Goal: Task Accomplishment & Management: Complete application form

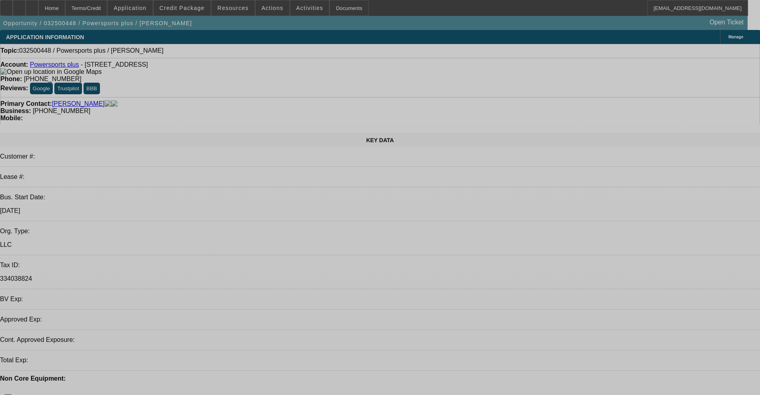
select select "0"
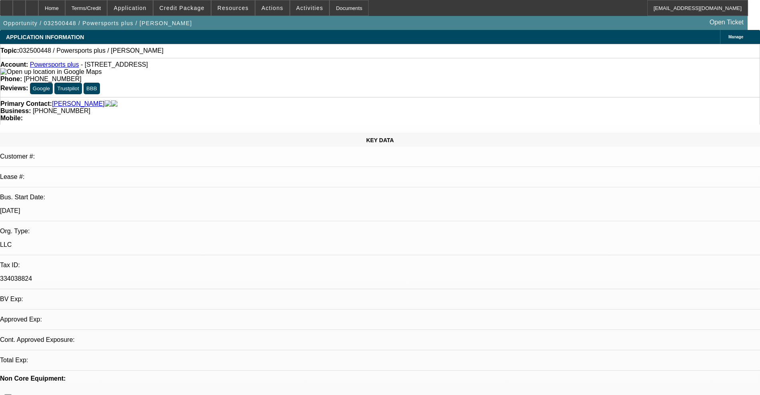
select select "2"
select select "0.1"
select select "4"
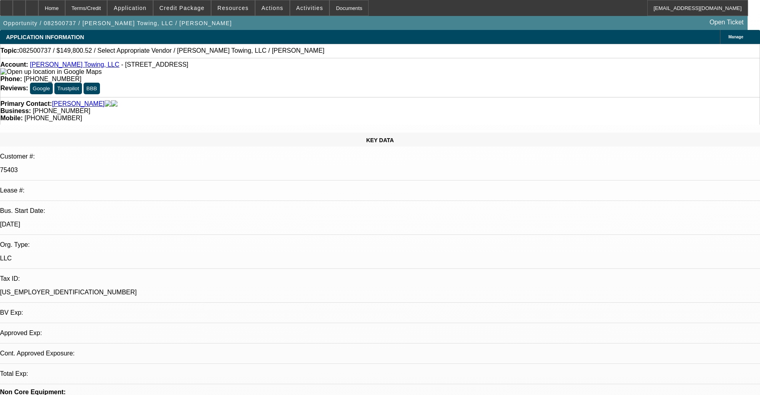
select select "0"
select select "2"
select select "0.1"
select select "4"
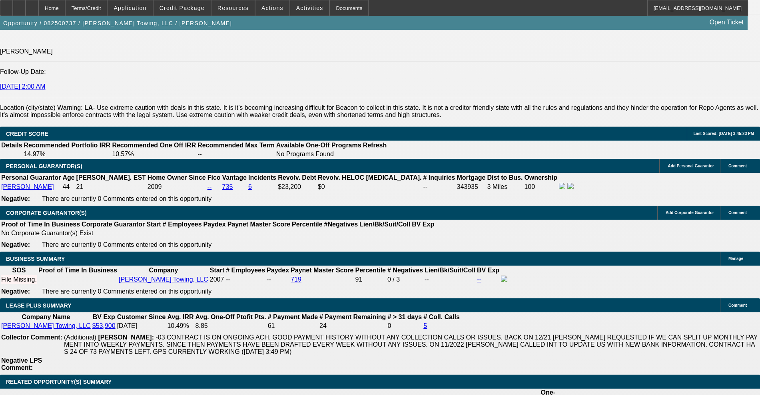
scroll to position [1149, 0]
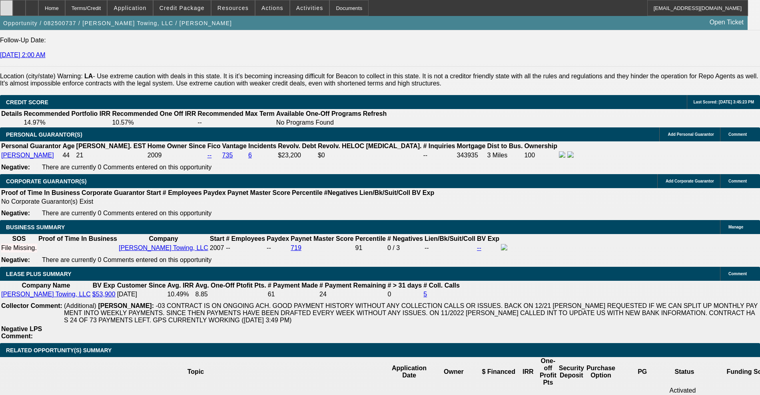
click at [13, 12] on div at bounding box center [6, 8] width 13 height 16
click at [607, 119] on span "Forward" at bounding box center [612, 120] width 20 height 6
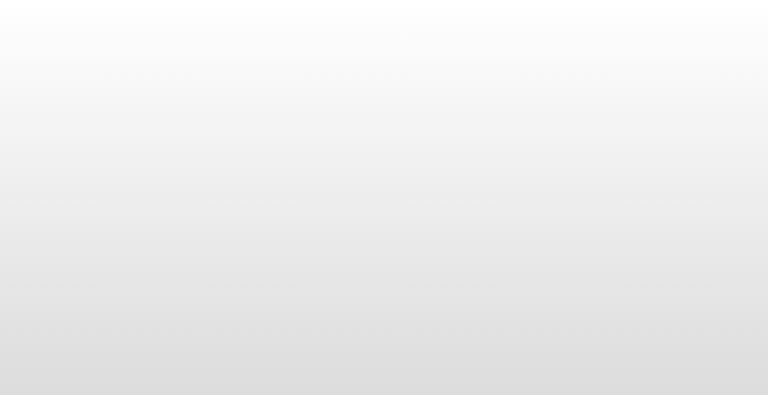
click at [449, 285] on body at bounding box center [384, 197] width 768 height 395
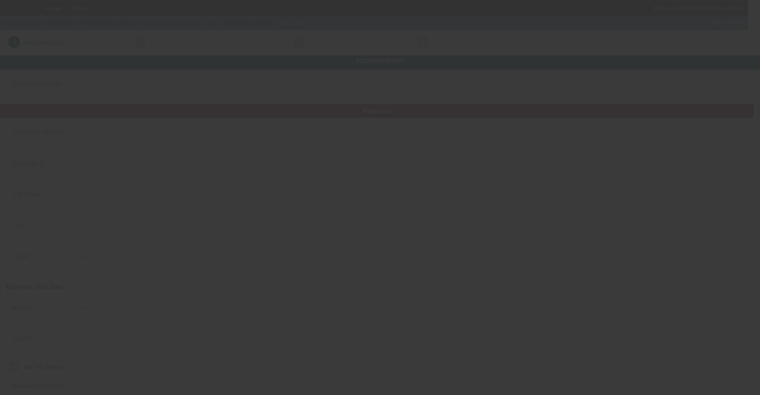
type input "[PERSON_NAME] Trucks & Construction LLC"
type input "[STREET_ADDRESS]"
type input "31024"
type input "Eatonton"
type input "[PHONE_NUMBER]"
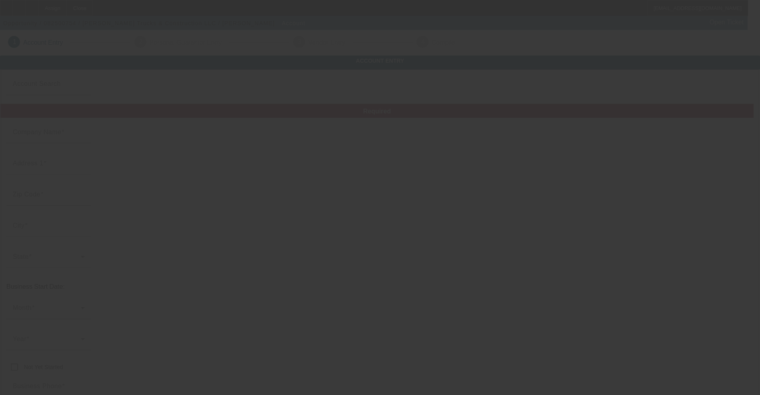
type input "stovalltrucks@gmail.com"
type input "Putnam"
type input "[US_EMPLOYER_IDENTIFICATION_NUMBER]"
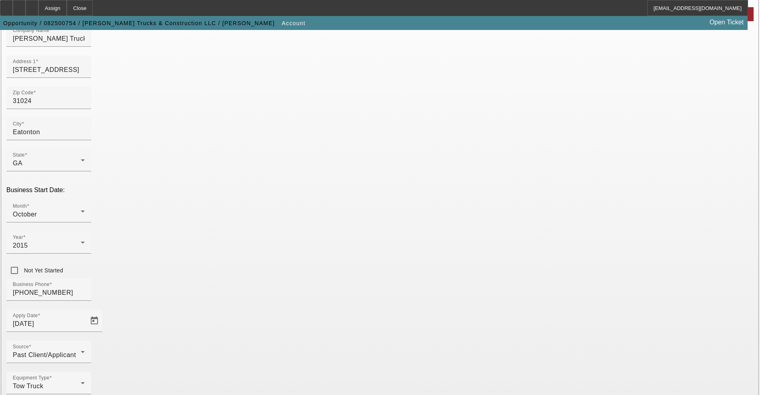
scroll to position [109, 0]
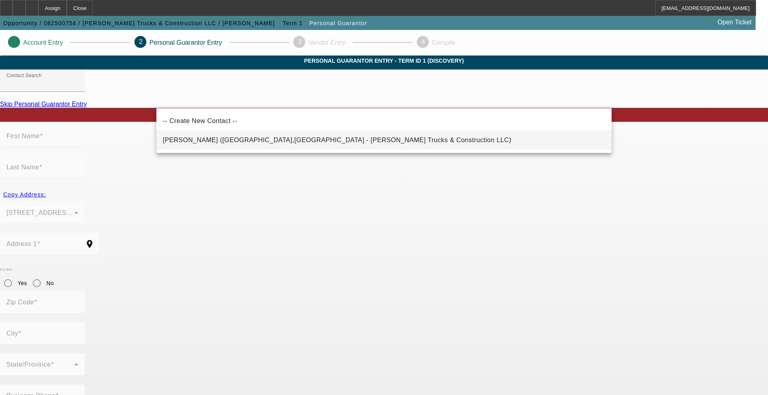
click at [238, 145] on mat-option "Stovall, Debra (Eatonton,GA - Stovall Trucks & Construction LLC)" at bounding box center [383, 140] width 455 height 19
type input "Stovall, Debra (Eatonton,GA - Stovall Trucks & Construction LLC)"
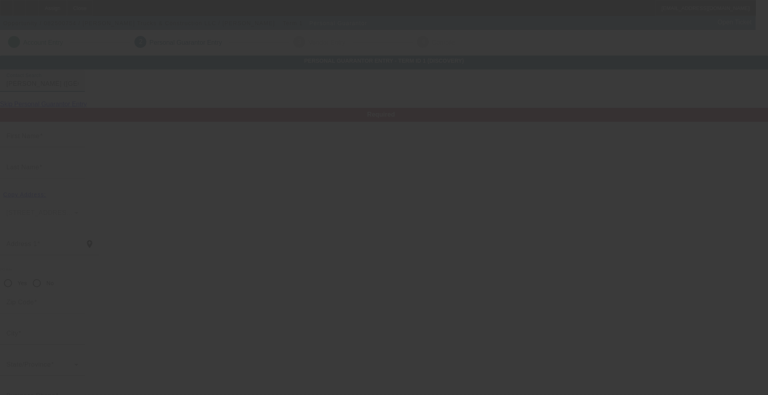
type input "Debra"
type input "Stovall"
type input "332 Normandy Rd"
radio input "true"
type input "31024"
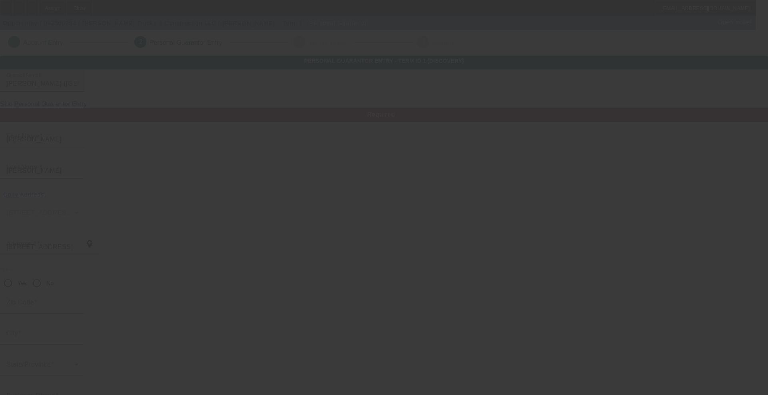
type input "Eatonton"
type input "[PHONE_NUMBER]"
type input "100"
type input "252-08-2195"
type input "stovalltrucks@gmail.com"
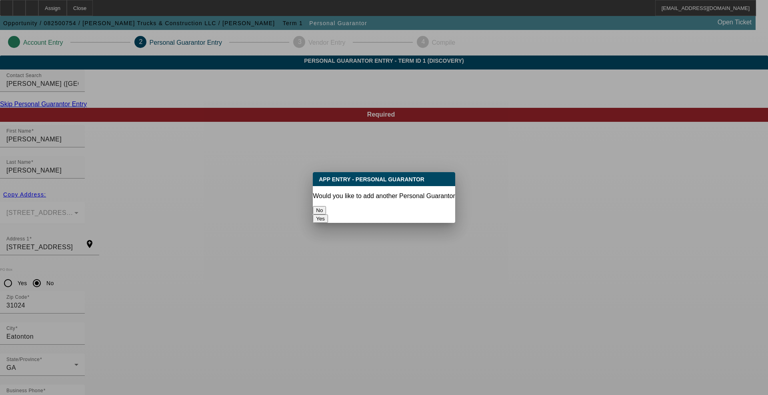
click at [326, 206] on button "No" at bounding box center [319, 210] width 13 height 8
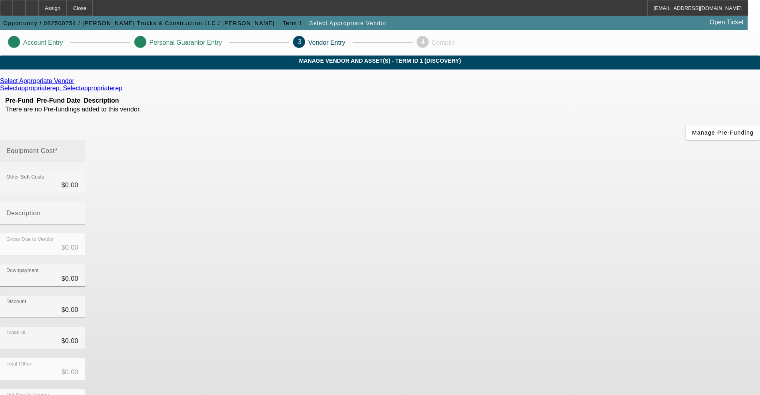
click at [78, 140] on div "Equipment Cost" at bounding box center [42, 151] width 72 height 22
type input "4"
type input "$4.00"
type input "40"
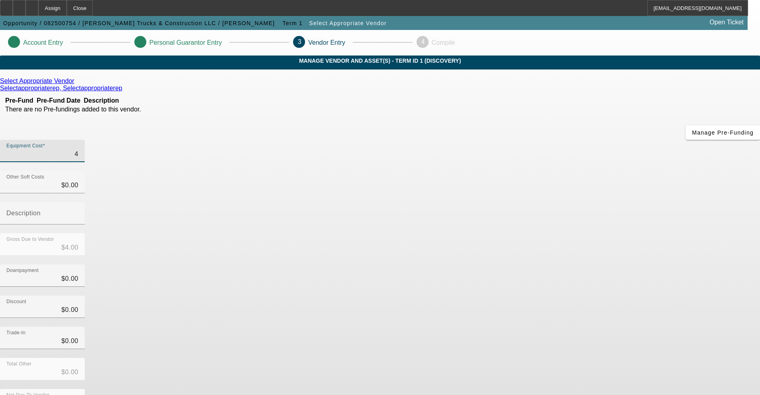
type input "$40.00"
type input "400"
type input "$400.00"
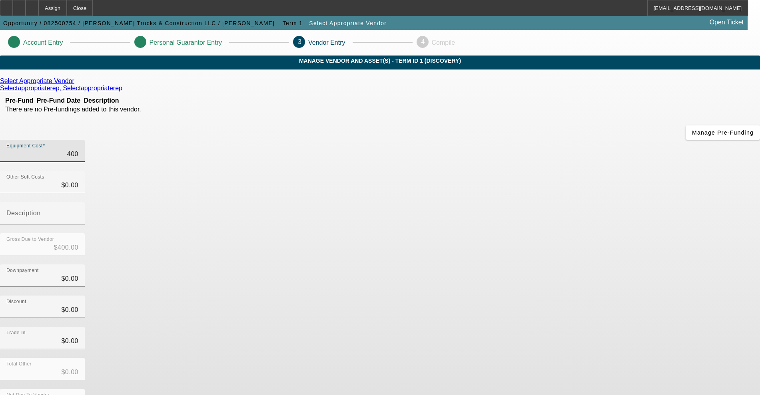
type input "4000"
type input "$4,000.00"
type input "40000"
type input "$40,000.00"
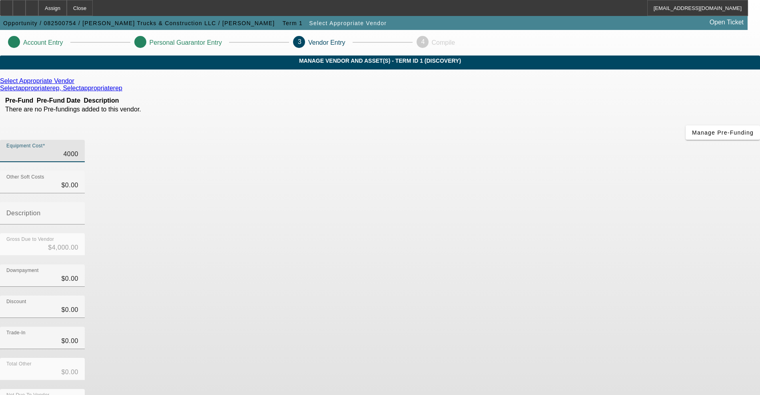
type input "$40,000.00"
click at [576, 265] on div "Downpayment $0.00" at bounding box center [380, 280] width 760 height 31
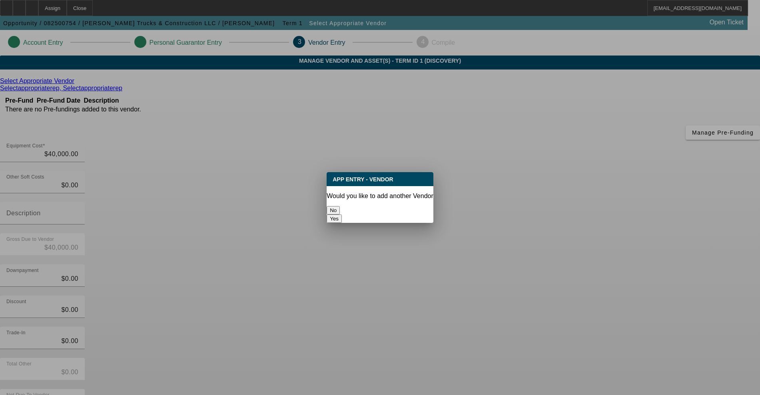
click at [340, 209] on button "No" at bounding box center [333, 210] width 13 height 8
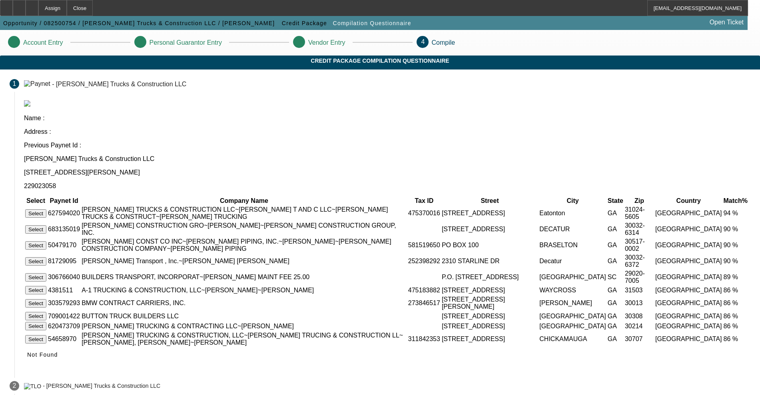
click at [46, 209] on button "Select" at bounding box center [35, 213] width 21 height 8
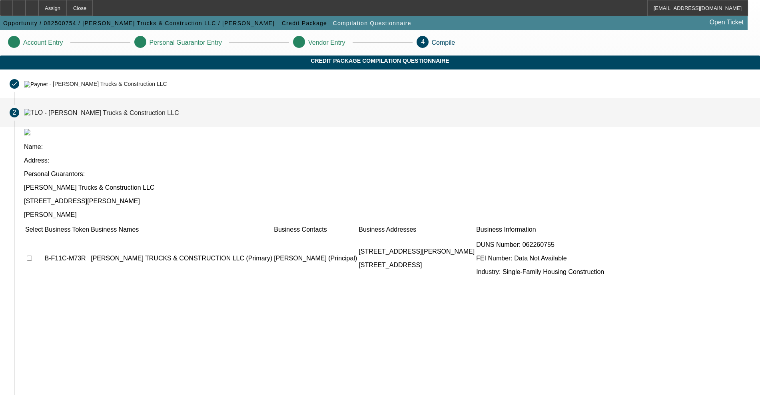
click at [32, 256] on input "checkbox" at bounding box center [29, 258] width 5 height 5
checkbox input "true"
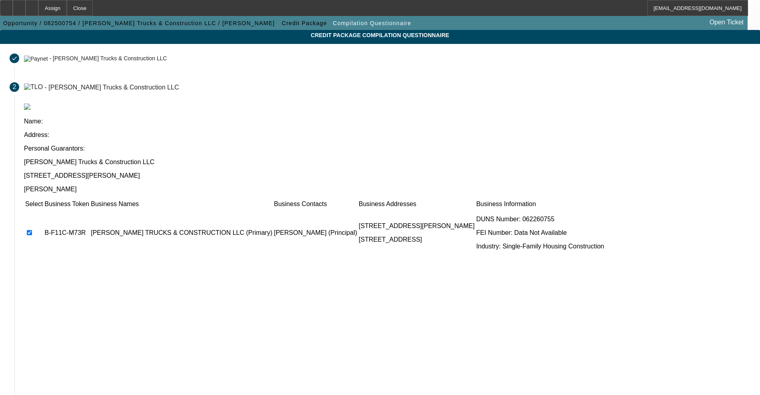
scroll to position [47, 0]
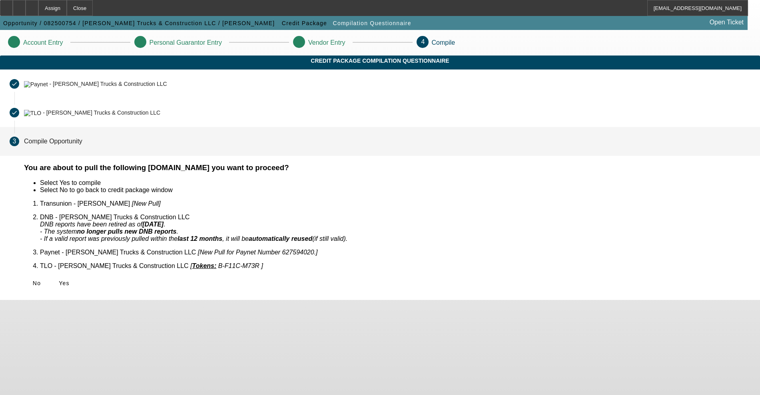
scroll to position [0, 0]
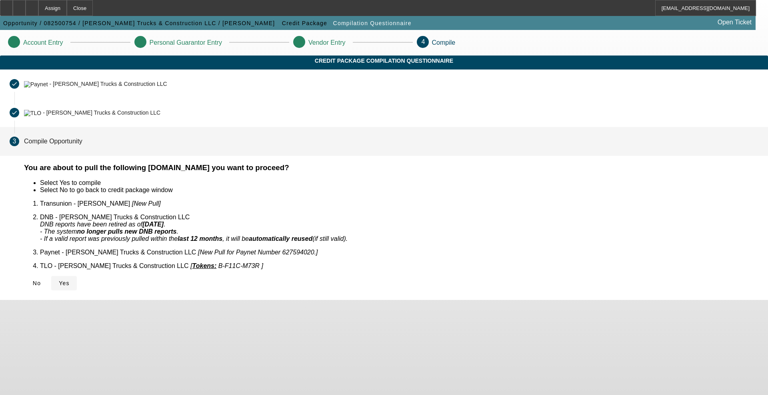
click at [77, 274] on span at bounding box center [64, 283] width 26 height 19
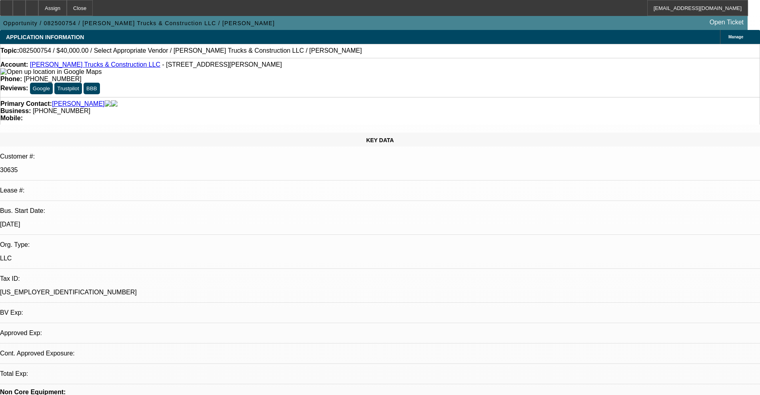
select select "0"
select select "2"
select select "0.1"
select select "4"
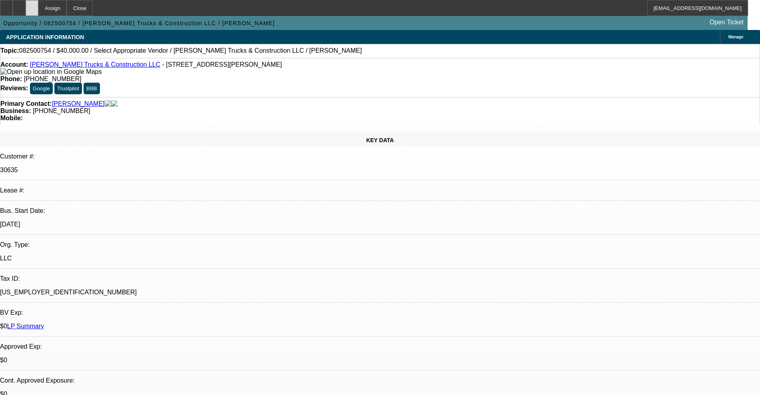
click at [32, 5] on icon at bounding box center [32, 5] width 0 height 0
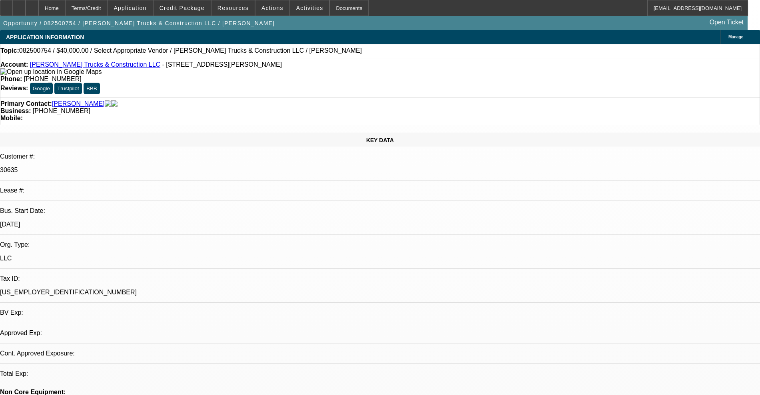
select select "0"
select select "2"
select select "0.1"
select select "4"
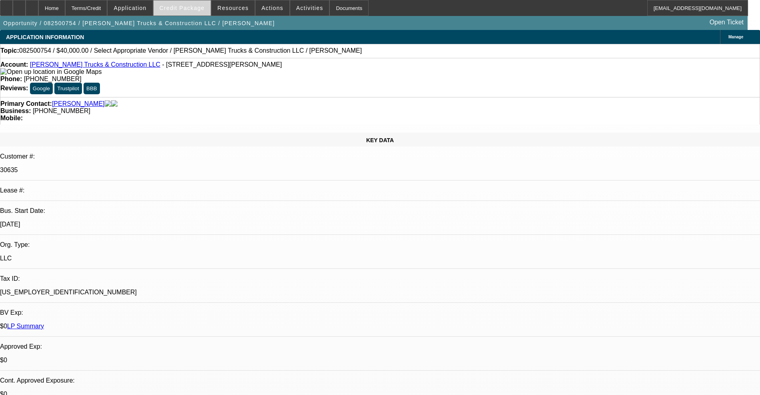
click at [182, 10] on span "Credit Package" at bounding box center [182, 8] width 45 height 6
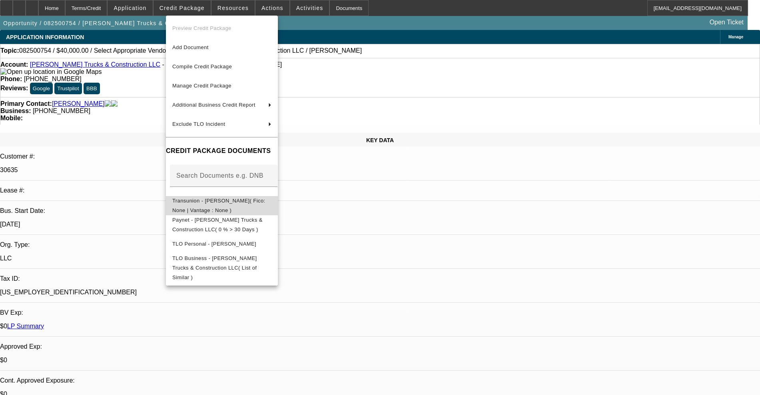
click at [183, 206] on span "Transunion - [PERSON_NAME]( Fico: None | Vantage : None )" at bounding box center [221, 205] width 99 height 19
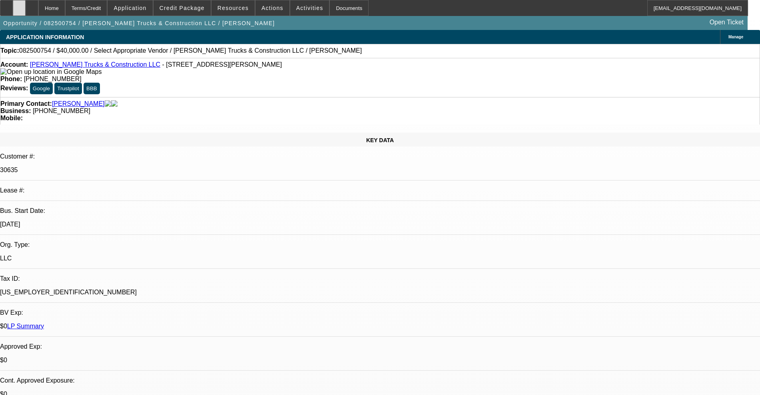
click at [26, 6] on div at bounding box center [19, 8] width 13 height 16
select select "0"
select select "2"
select select "0.1"
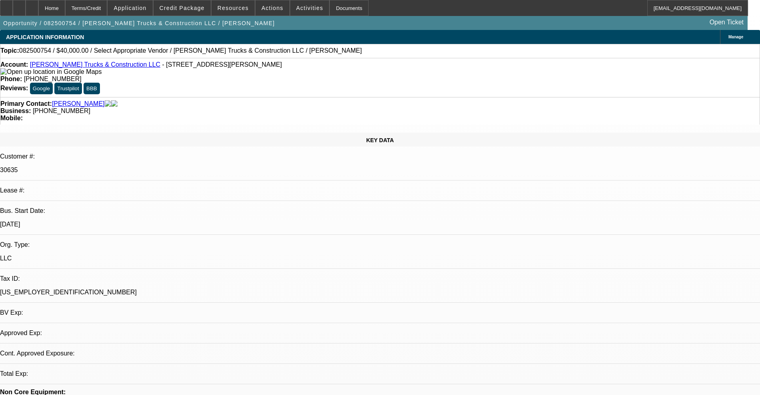
select select "4"
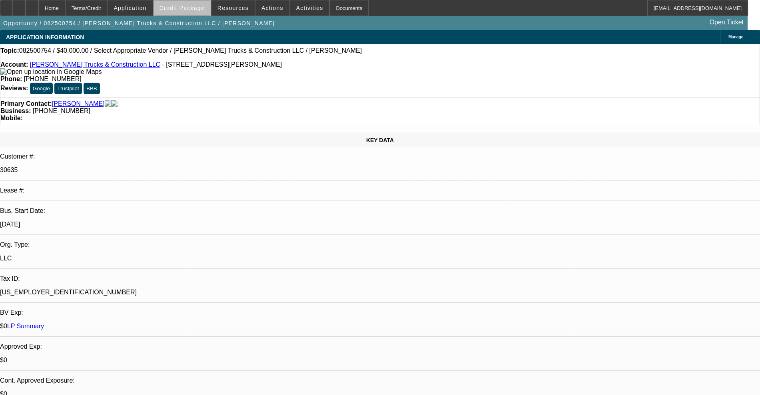
click at [198, 7] on span "Credit Package" at bounding box center [182, 8] width 45 height 6
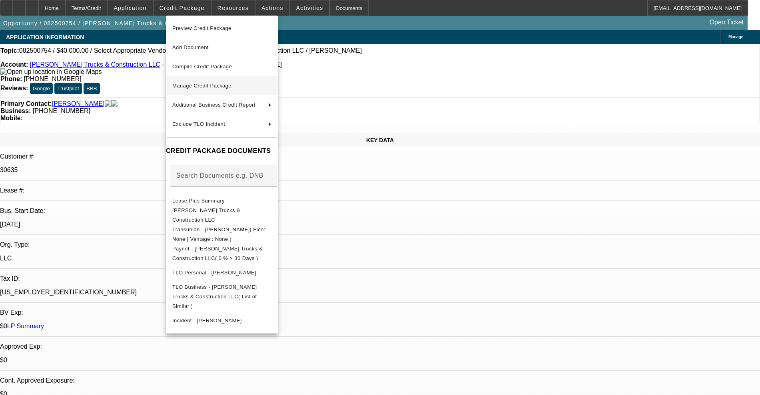
click at [217, 79] on button "Manage Credit Package" at bounding box center [222, 85] width 112 height 19
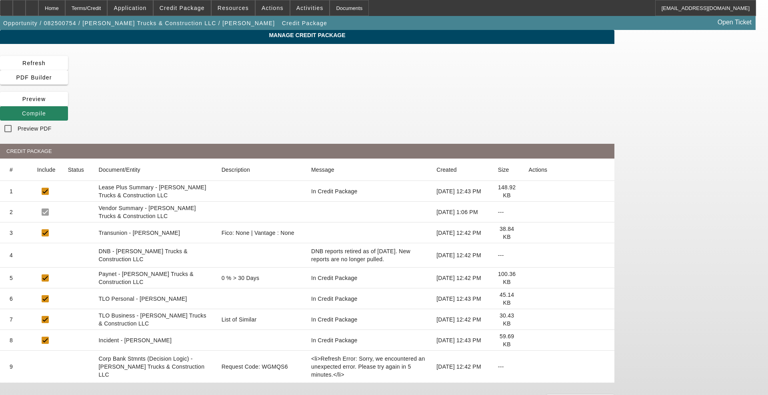
click at [529, 233] on icon at bounding box center [529, 233] width 0 height 0
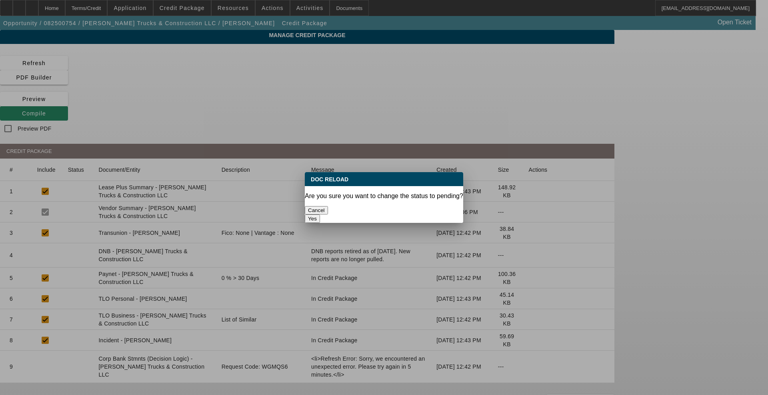
click at [320, 215] on button "Yes" at bounding box center [312, 219] width 15 height 8
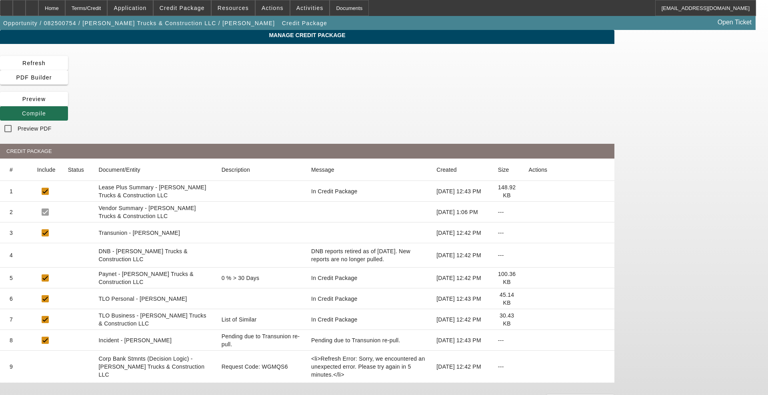
click at [46, 110] on span "Compile" at bounding box center [34, 113] width 24 height 6
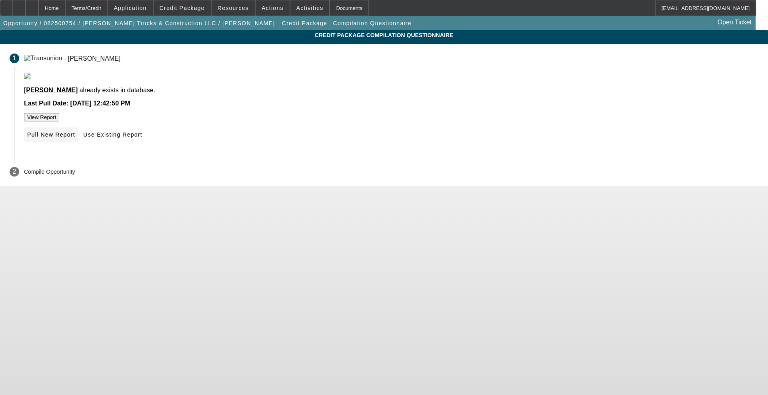
click at [75, 138] on span "Pull New Report" at bounding box center [51, 135] width 48 height 6
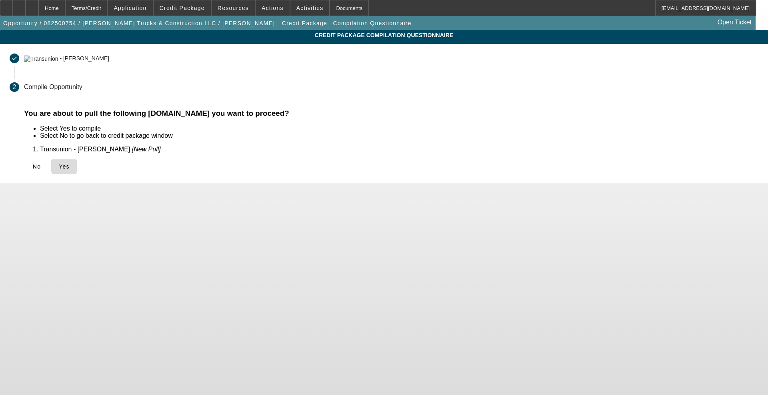
click at [70, 166] on span "Yes" at bounding box center [64, 167] width 11 height 6
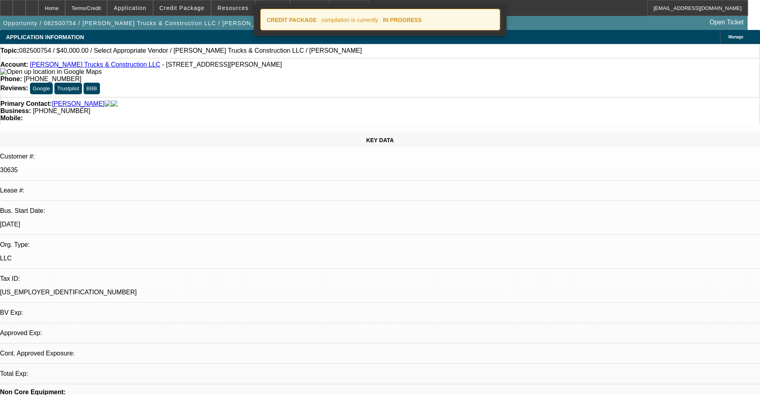
select select "0"
select select "2"
select select "0.1"
select select "4"
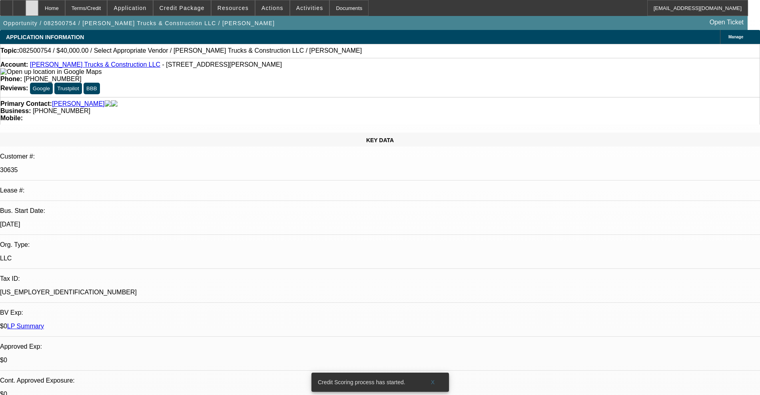
click at [38, 12] on div at bounding box center [32, 8] width 13 height 16
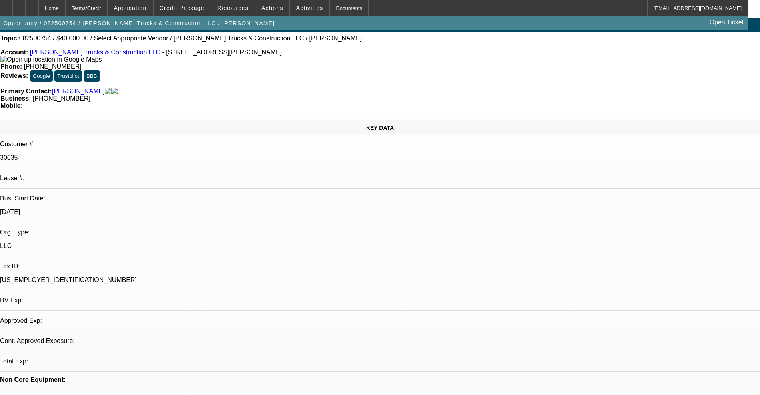
select select "0"
select select "2"
select select "0.1"
select select "4"
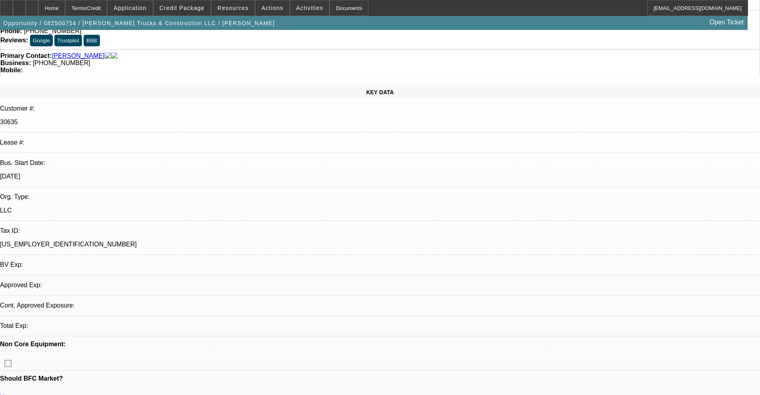
scroll to position [50, 0]
